Goal: Information Seeking & Learning: Find contact information

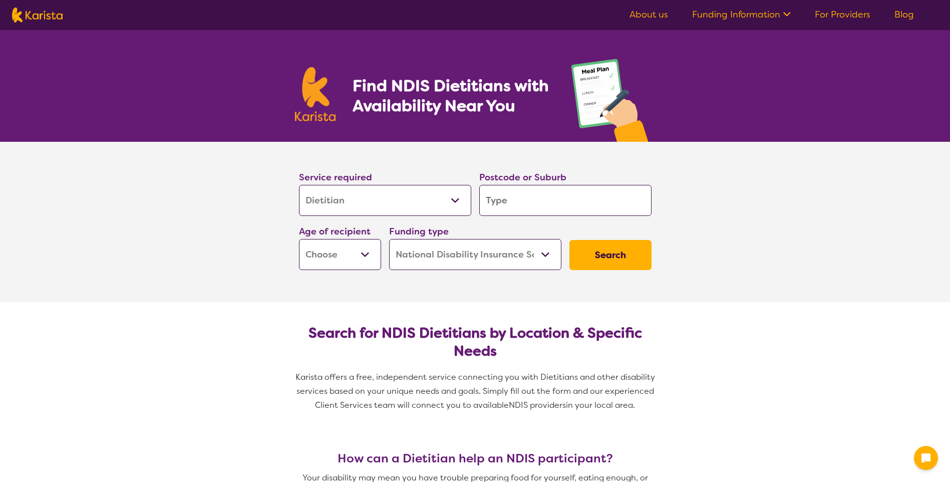
select select "Dietitian"
select select "NDIS"
select select "Dietitian"
select select "NDIS"
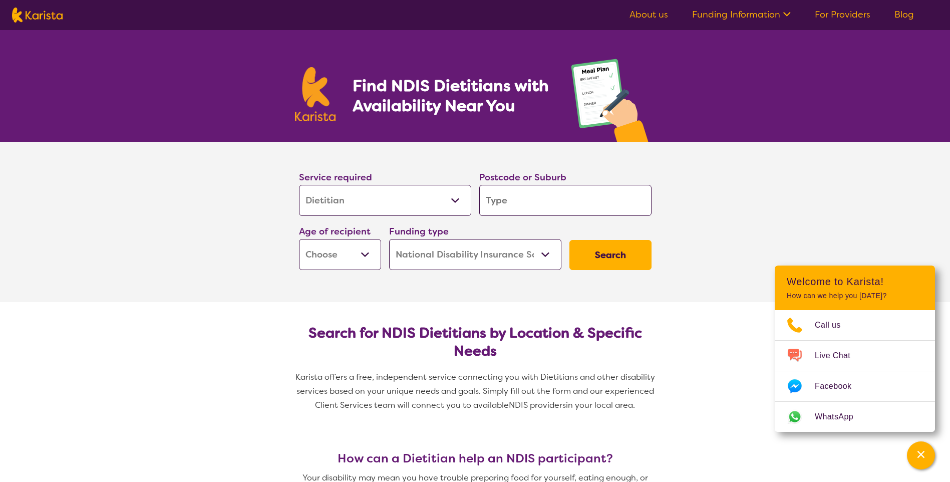
drag, startPoint x: 0, startPoint y: 0, endPoint x: 561, endPoint y: 203, distance: 596.3
click at [561, 203] on input "search" at bounding box center [565, 200] width 172 height 31
type input "0"
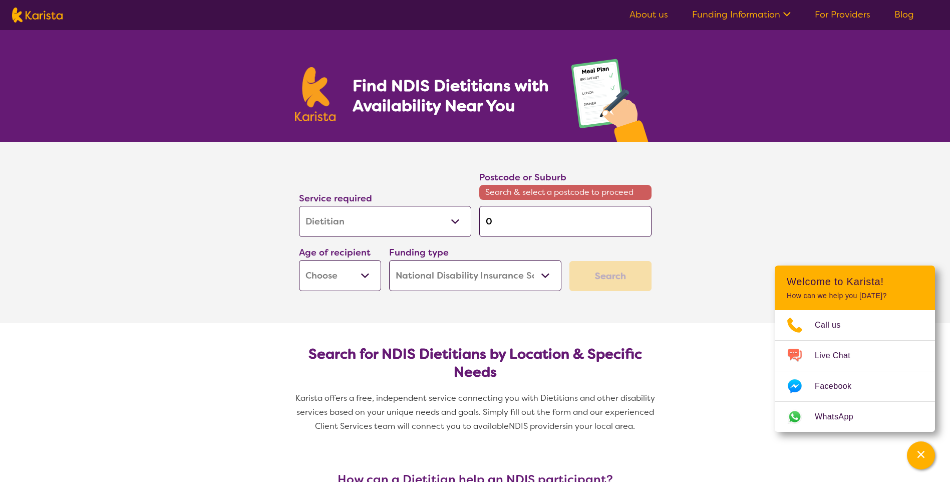
type input "08"
type input "083"
type input "0830"
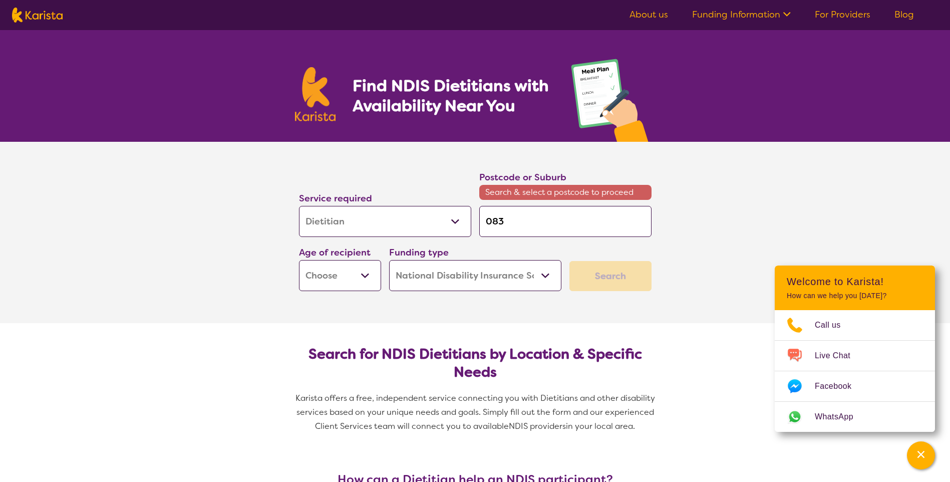
type input "0830"
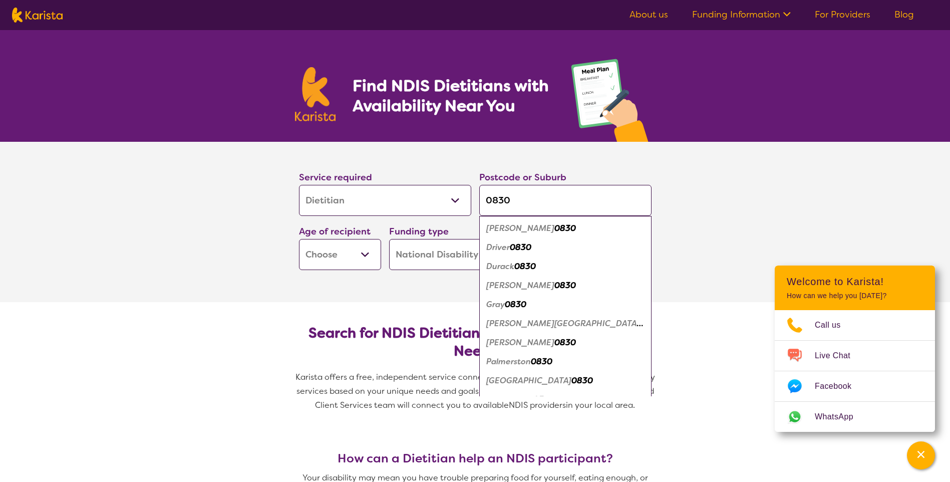
type input "0830"
click at [550, 360] on em "0830" at bounding box center [542, 361] width 22 height 11
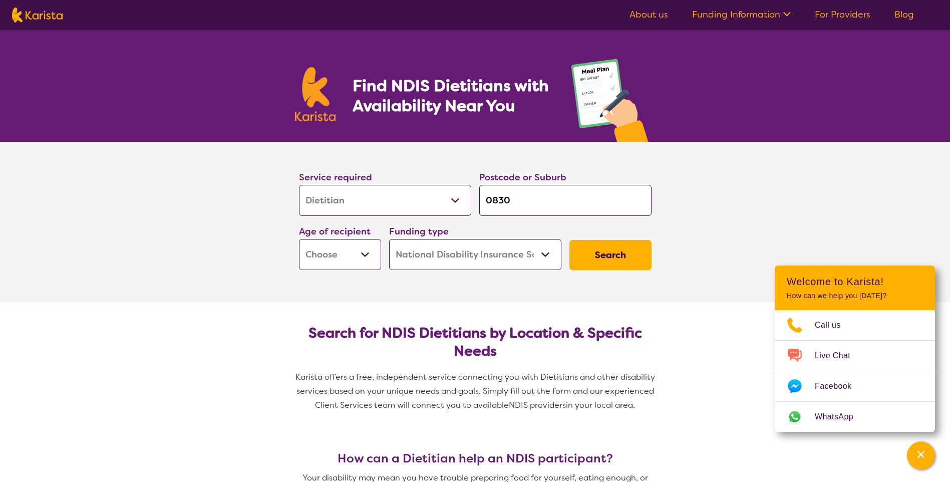
click at [521, 208] on input "0830" at bounding box center [565, 200] width 172 height 31
click at [364, 257] on select "Early Childhood - 0 to 9 Child - 10 to 11 Adolescent - 12 to 17 Adult - 18 to 6…" at bounding box center [340, 254] width 82 height 31
select select "AD"
click at [299, 239] on select "Early Childhood - 0 to 9 Child - 10 to 11 Adolescent - 12 to 17 Adult - 18 to 6…" at bounding box center [340, 254] width 82 height 31
select select "AD"
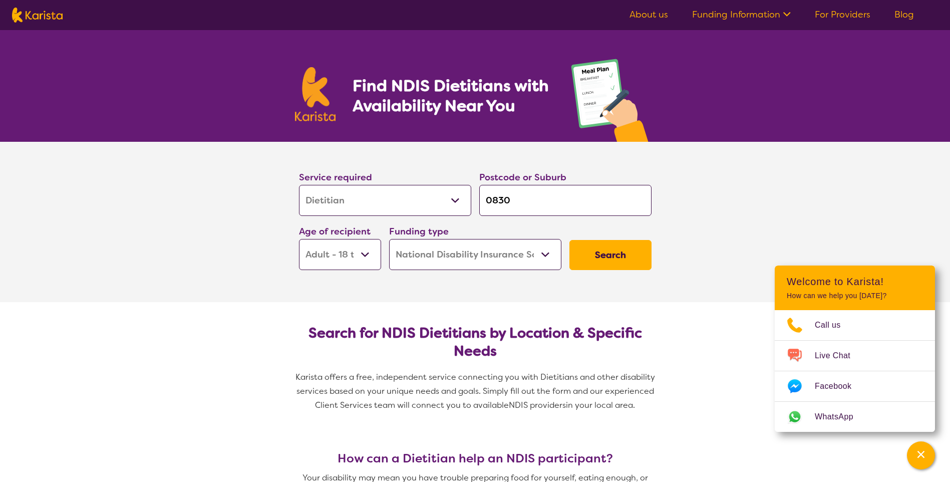
click at [592, 252] on button "Search" at bounding box center [610, 255] width 82 height 30
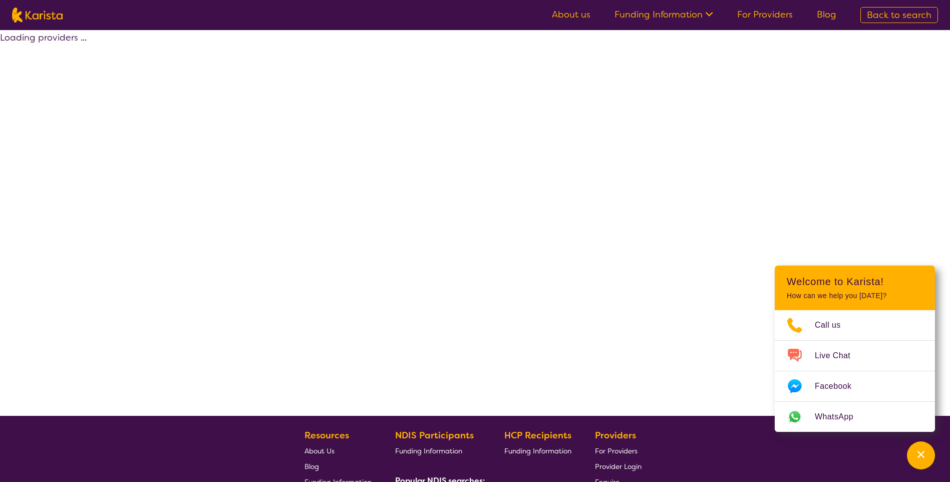
select select "by_score"
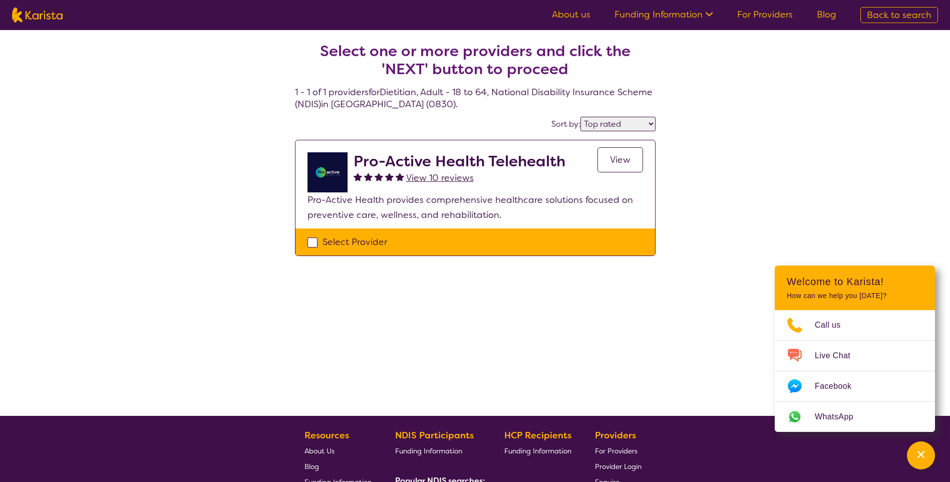
drag, startPoint x: 318, startPoint y: 176, endPoint x: 602, endPoint y: 157, distance: 284.5
click at [602, 158] on link "View" at bounding box center [620, 159] width 46 height 25
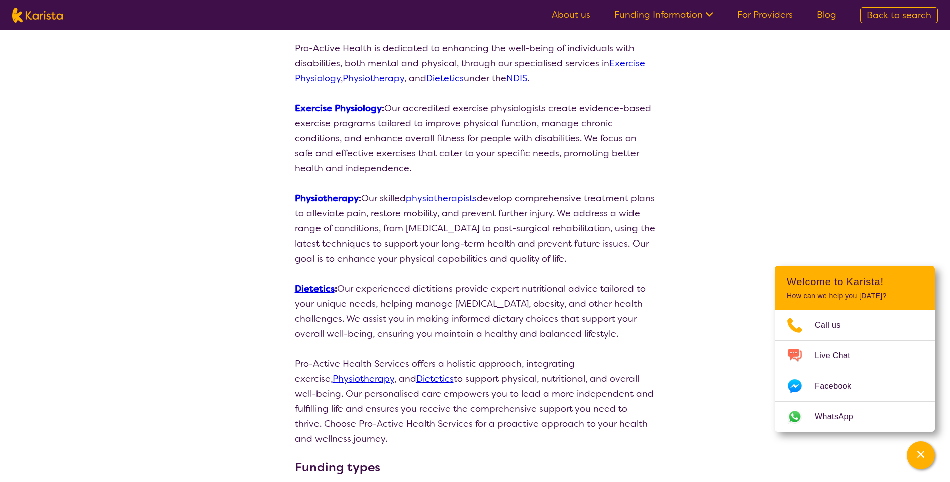
scroll to position [150, 0]
click at [316, 286] on link "Dietetics" at bounding box center [315, 289] width 40 height 12
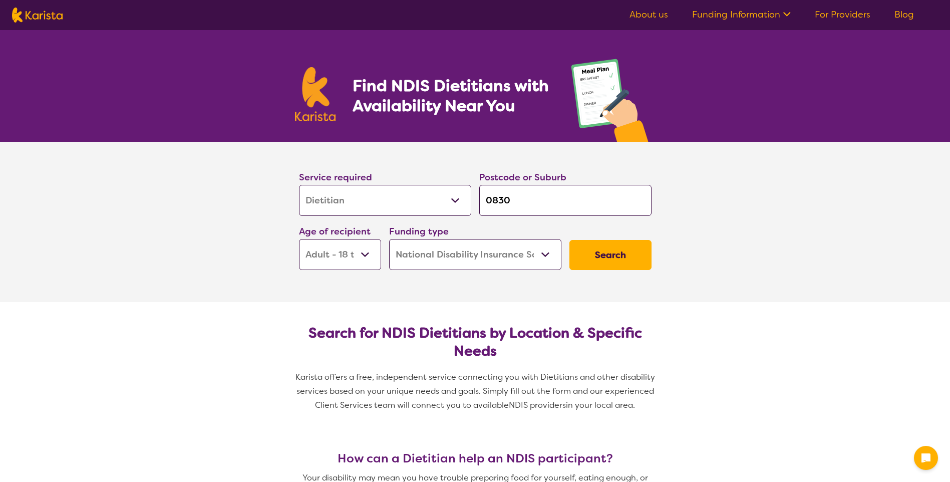
select select "Dietitian"
select select "AD"
select select "NDIS"
select select "Dietitian"
select select "AD"
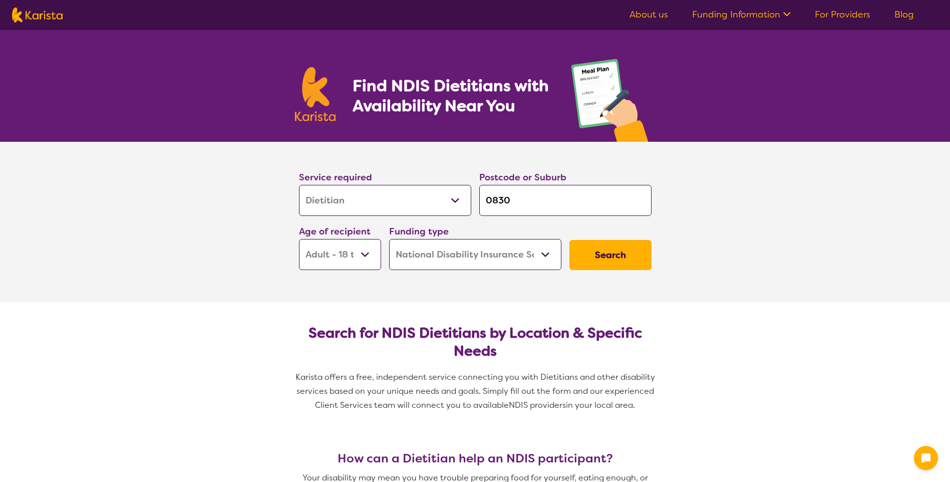
select select "NDIS"
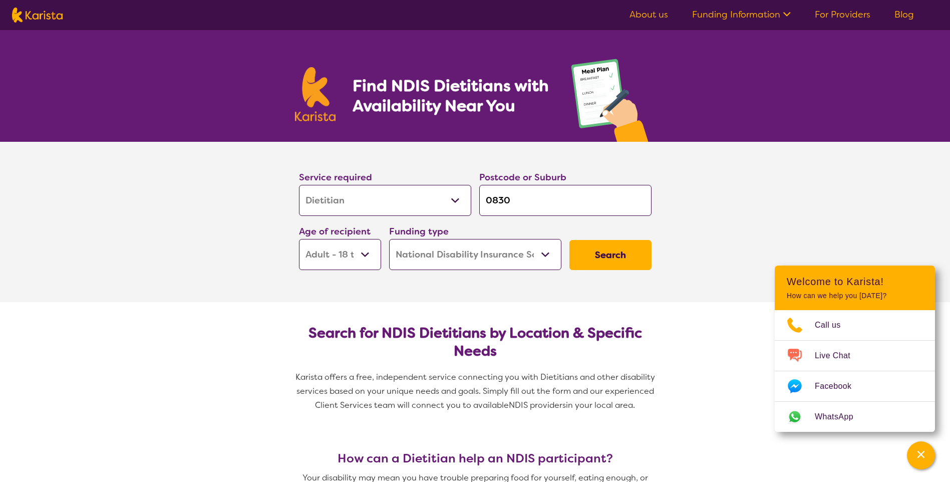
click at [524, 201] on input "0830" at bounding box center [565, 200] width 172 height 31
